Goal: Find contact information: Find contact information

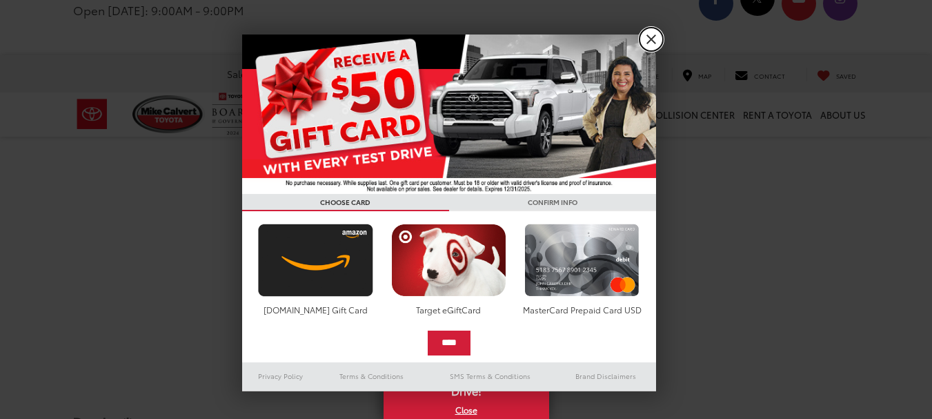
click at [653, 35] on link "X" at bounding box center [651, 39] width 23 height 23
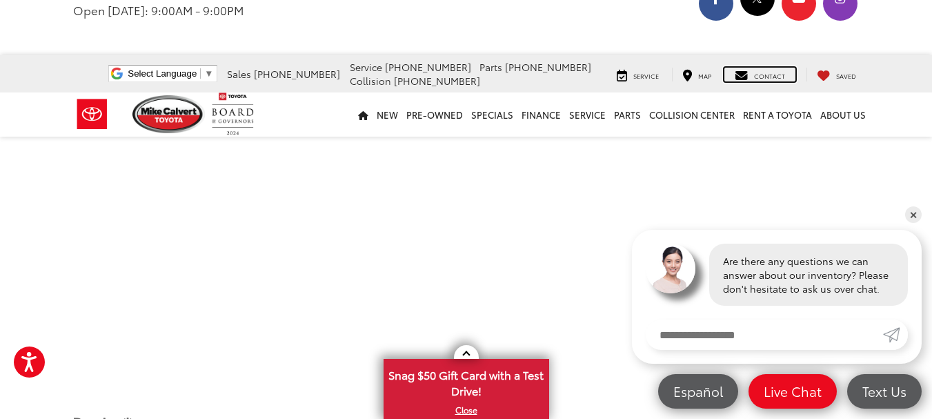
click at [768, 72] on span "Contact" at bounding box center [769, 75] width 31 height 9
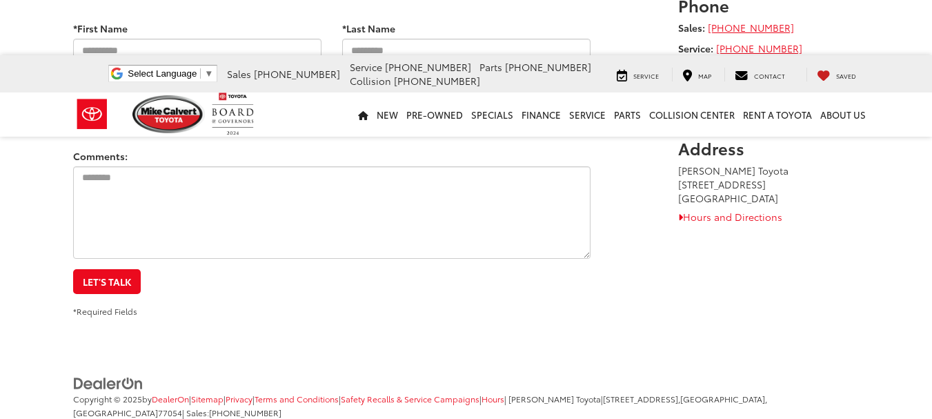
scroll to position [177, 0]
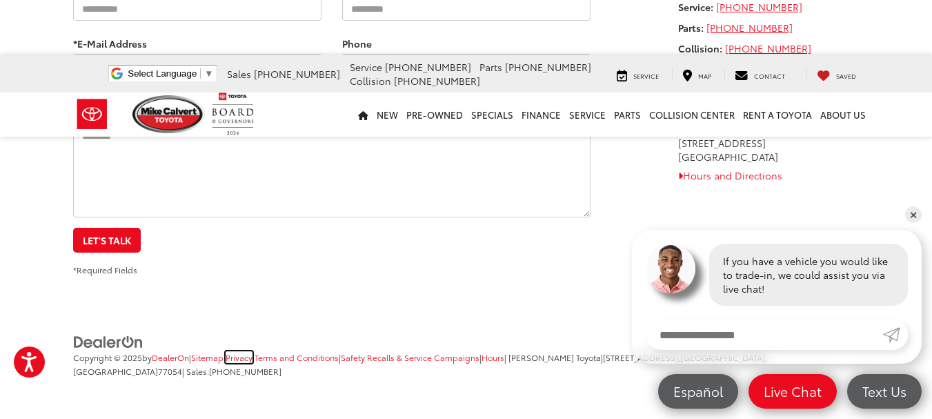
click at [253, 362] on link "Privacy" at bounding box center [239, 357] width 27 height 12
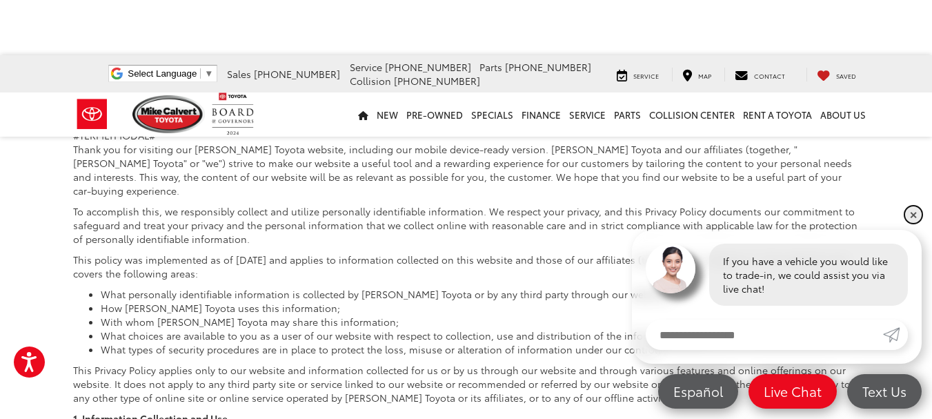
click at [910, 213] on link "✕" at bounding box center [913, 214] width 17 height 17
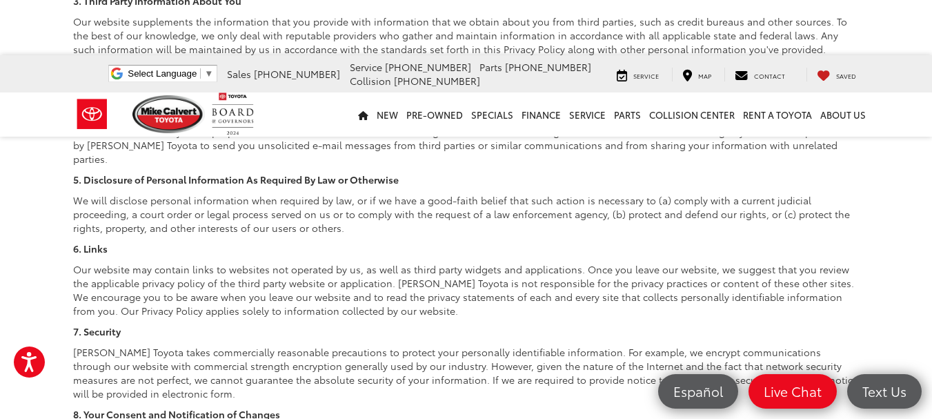
scroll to position [1867, 0]
